Goal: Information Seeking & Learning: Understand process/instructions

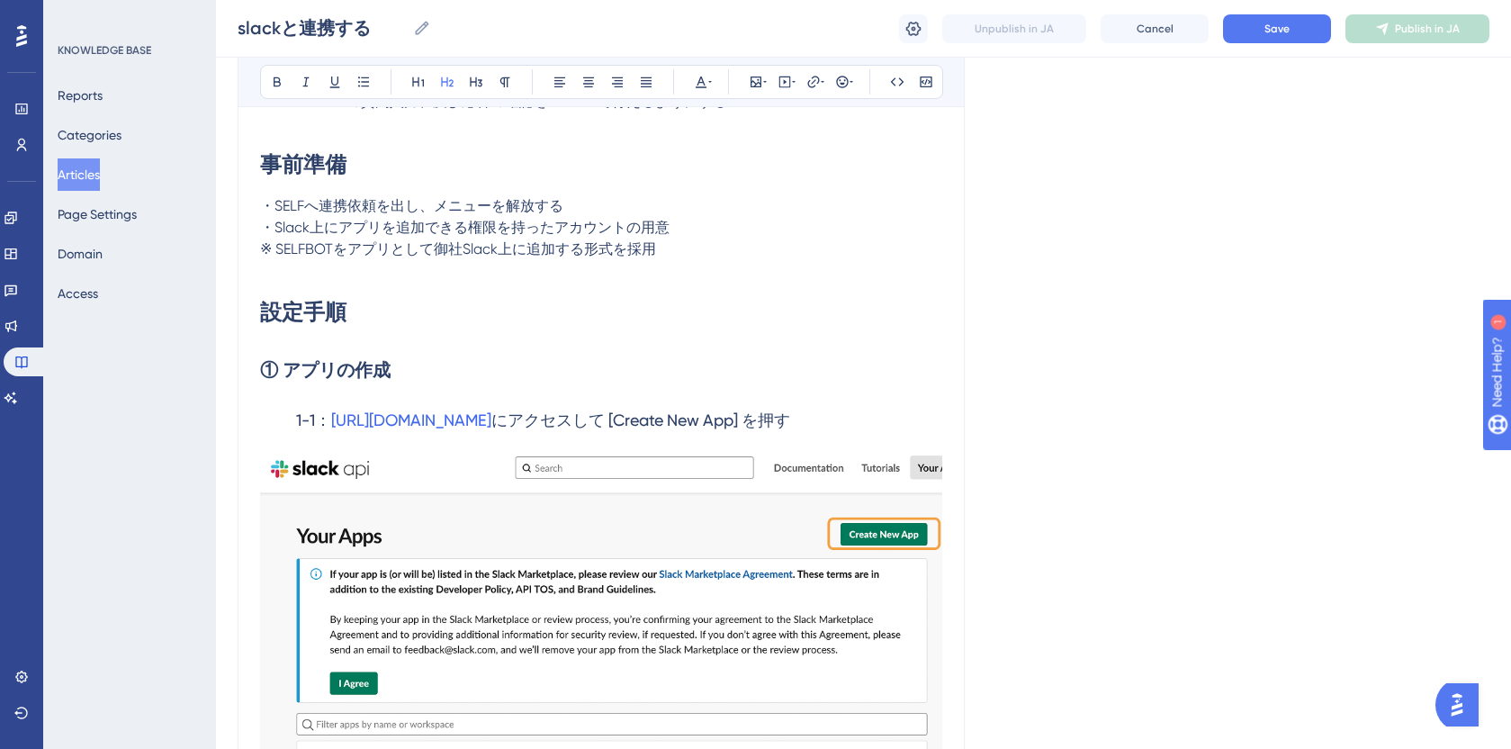
scroll to position [375, 0]
click at [363, 301] on h1 "設定手順" at bounding box center [601, 311] width 682 height 61
click at [419, 363] on h2 "① アプリの作成" at bounding box center [601, 369] width 682 height 54
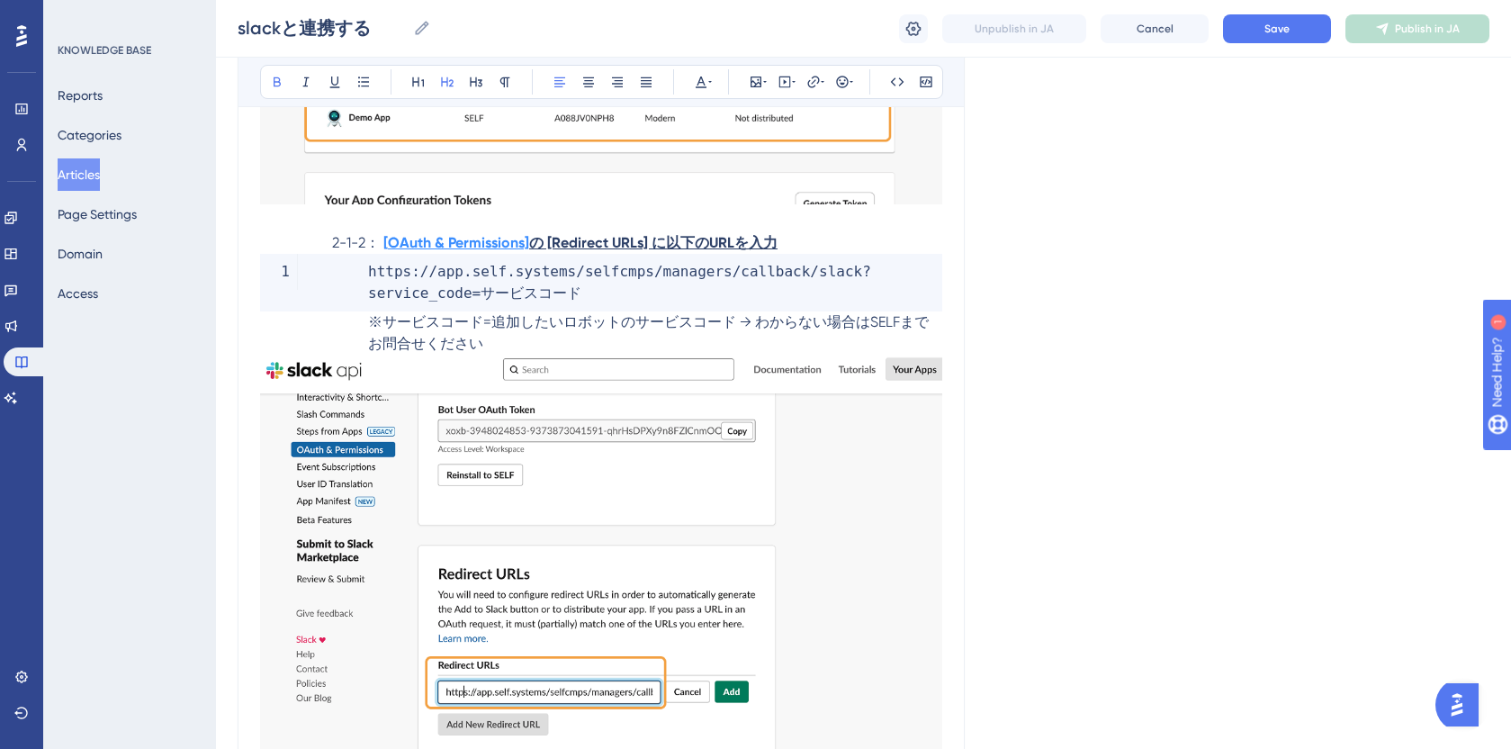
scroll to position [3332, 0]
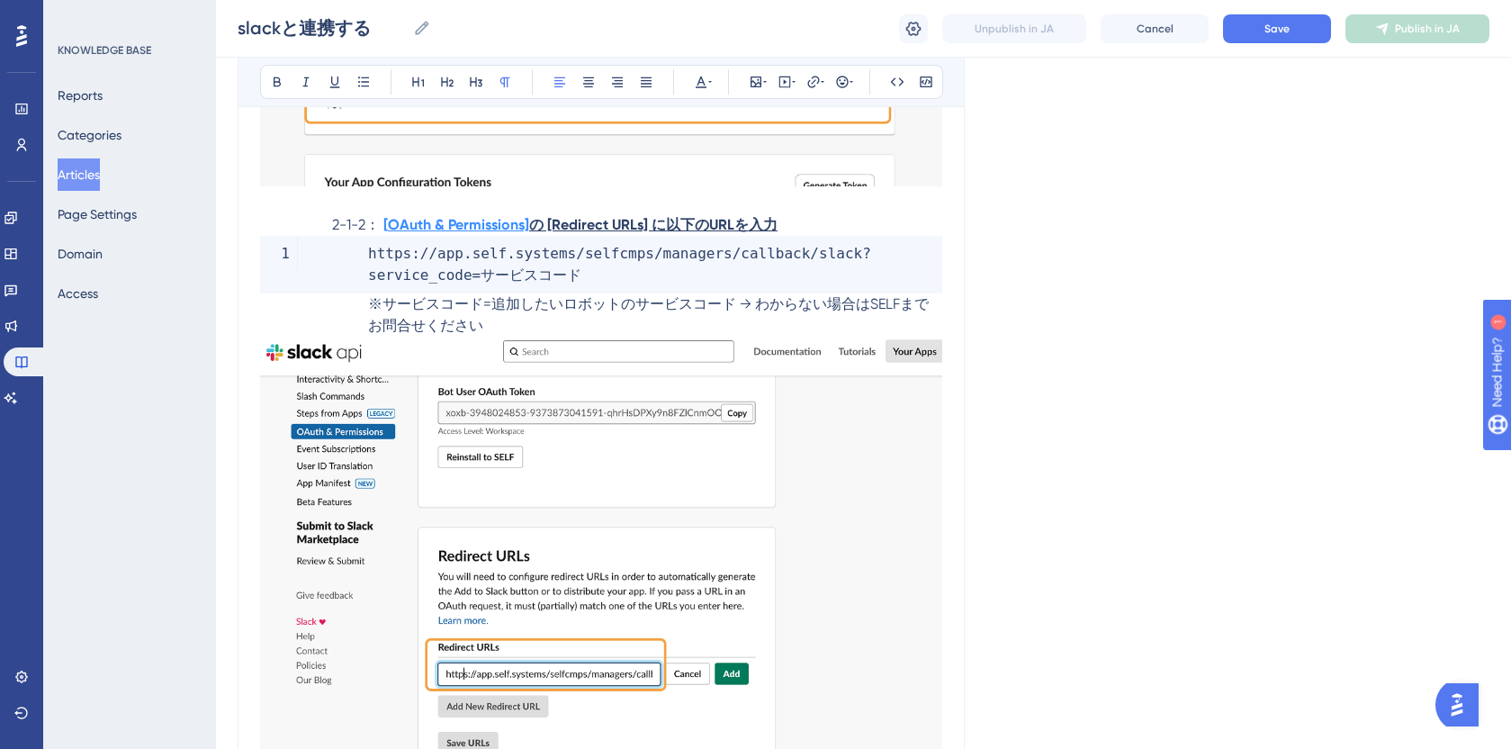
click at [580, 324] on p "※サービスコード=追加したいロボットのサービスコード → わからない場合はSELFまでお問合せください" at bounding box center [601, 314] width 682 height 43
click at [621, 212] on p at bounding box center [601, 204] width 682 height 22
click at [357, 231] on span "2-1-2：" at bounding box center [356, 224] width 48 height 17
click at [358, 275] on code "https : / / app . self . systems / selfcmps / managers / callback / slack ? ser…" at bounding box center [601, 265] width 682 height 58
click at [368, 310] on span "※サービスコード=追加したいロボットのサービスコード → わからない場合はSELFまでお問合せください" at bounding box center [648, 314] width 561 height 39
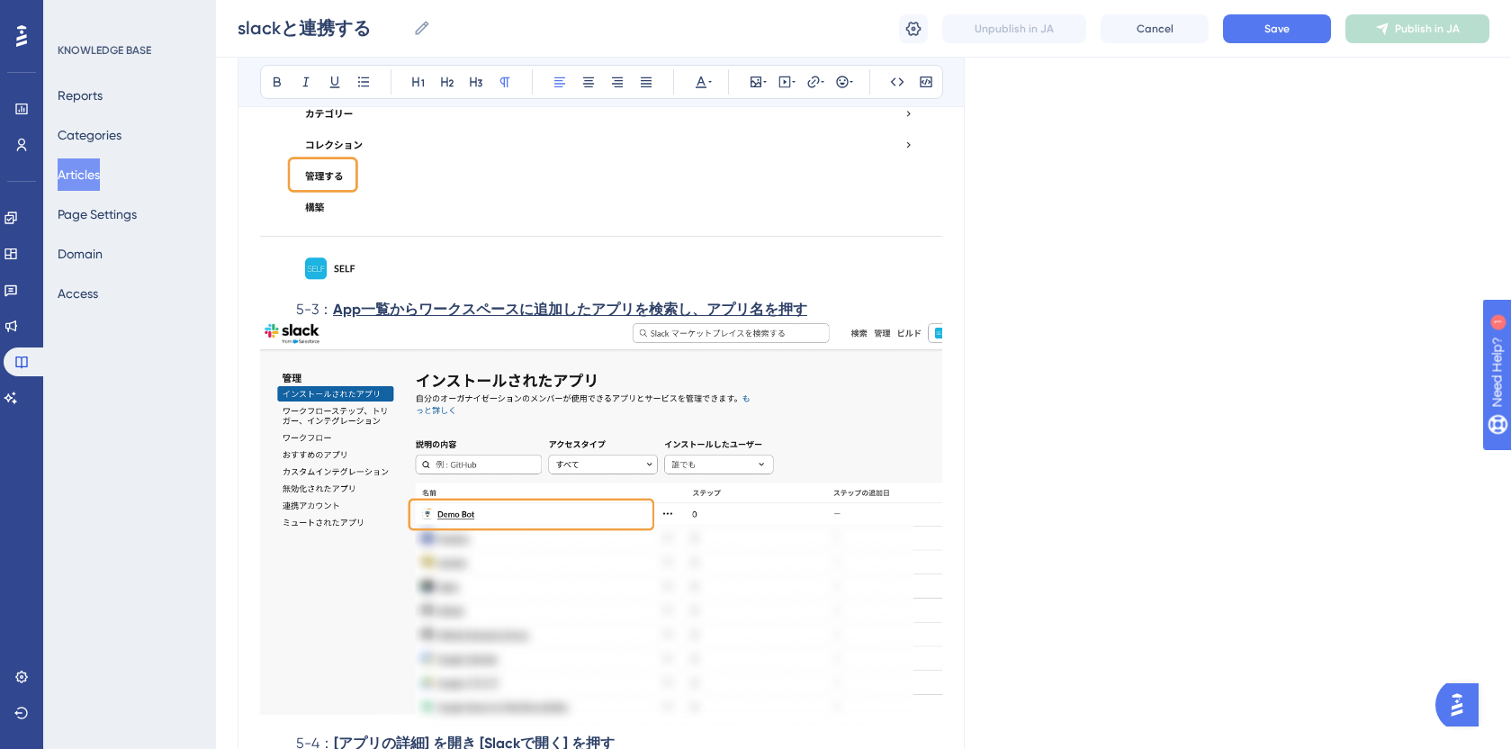
scroll to position [13851, 0]
click at [745, 309] on p "5-3： App一覧からワークスペースに追加したアプリを検索し、アプリ名を押す" at bounding box center [601, 310] width 682 height 22
click at [476, 320] on p "5-3： App一覧からワークスペースに追加したアプリを検索し、アプリ名を押す" at bounding box center [601, 310] width 682 height 22
click at [429, 318] on strong "App一覧からワークスペースに追加したアプリを検索し、アプリ名を押す" at bounding box center [570, 309] width 474 height 17
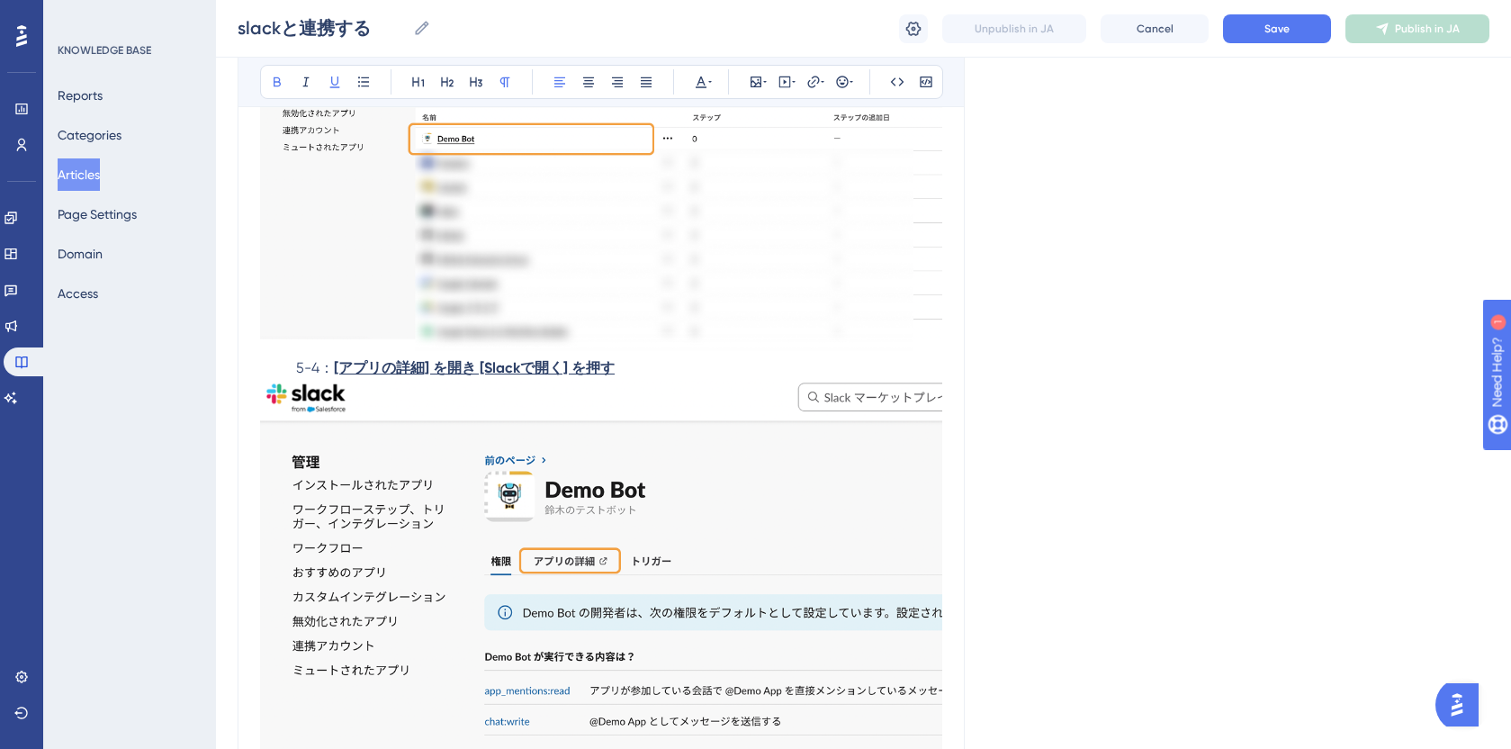
scroll to position [14223, 0]
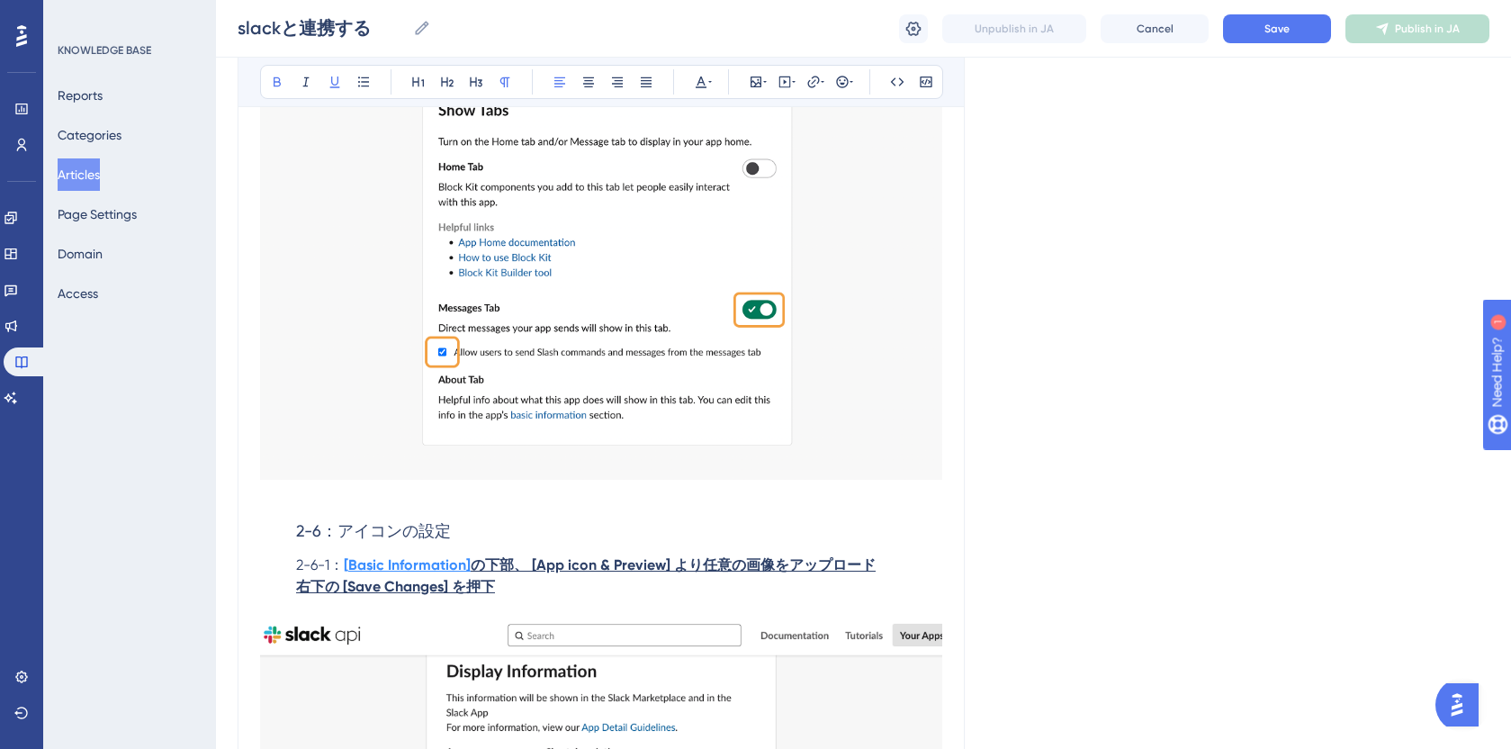
scroll to position [8892, 0]
